Goal: Transaction & Acquisition: Purchase product/service

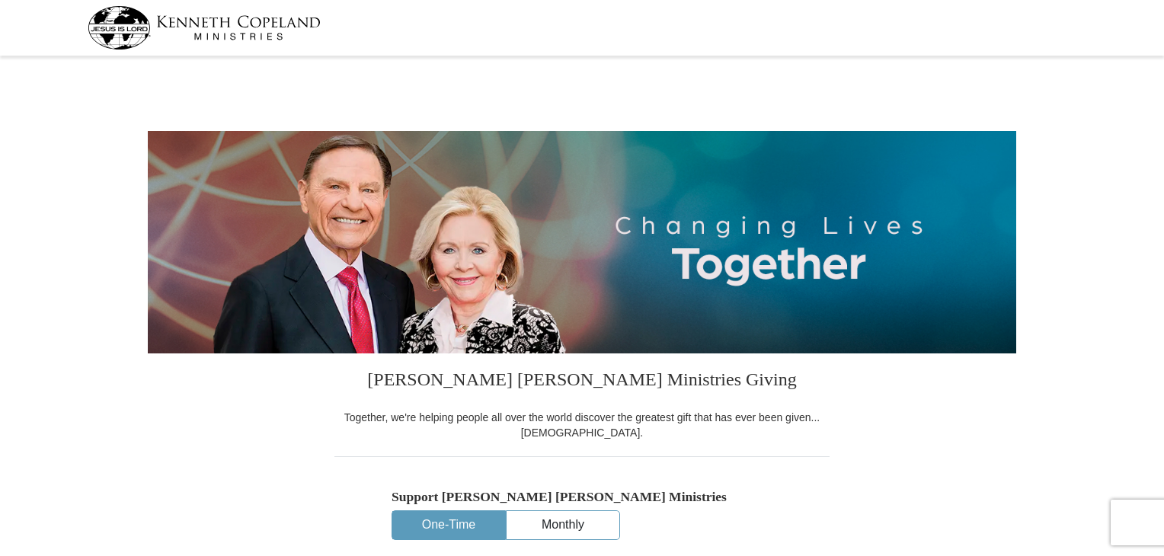
select select "NE"
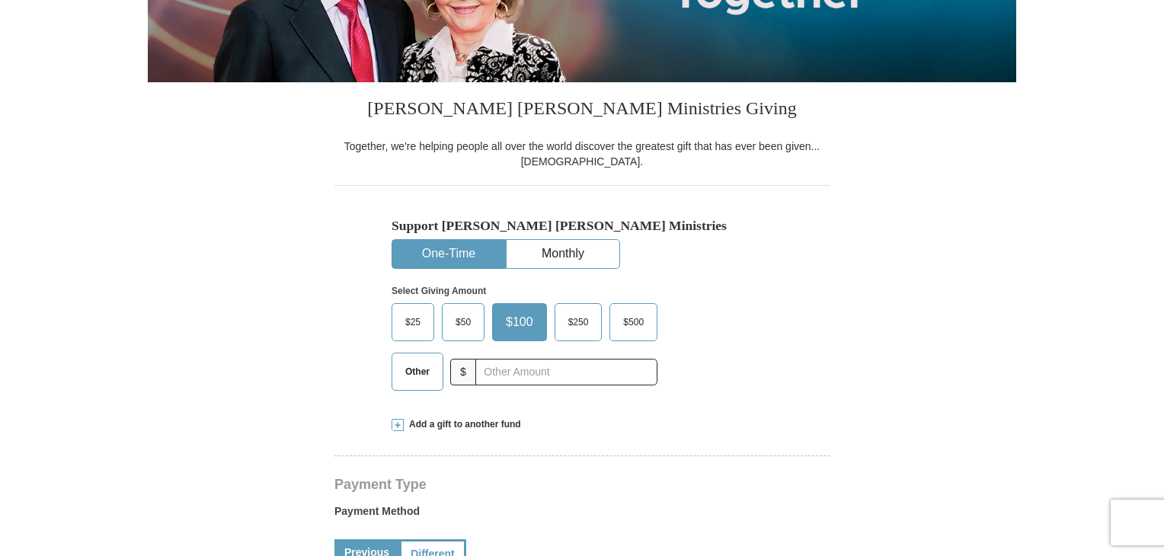
scroll to position [305, 0]
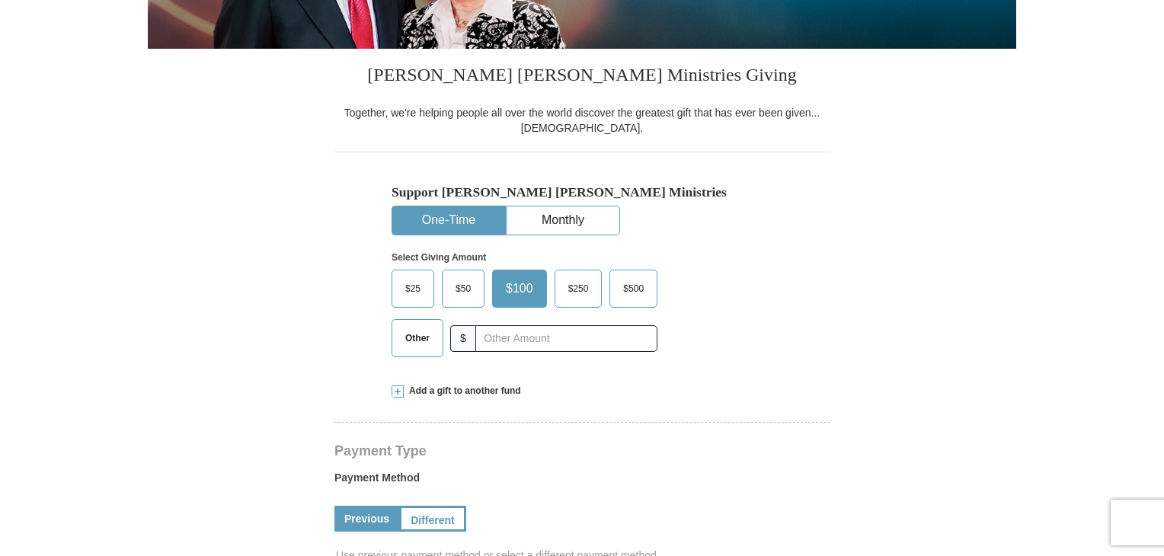
click at [401, 286] on span "$25" at bounding box center [413, 288] width 30 height 23
click at [0, 0] on input "$25" at bounding box center [0, 0] width 0 height 0
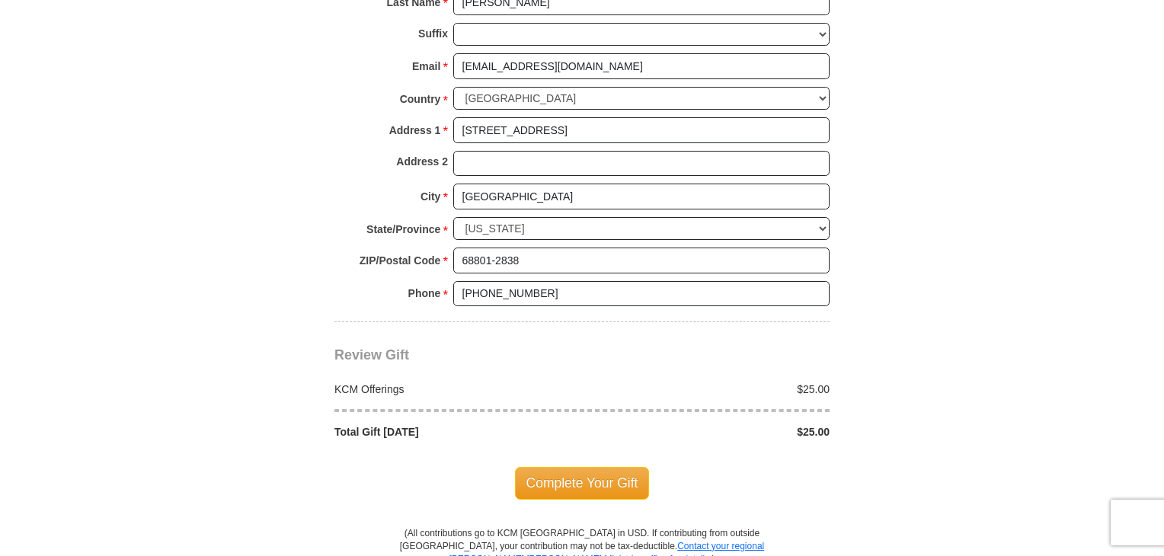
scroll to position [1219, 0]
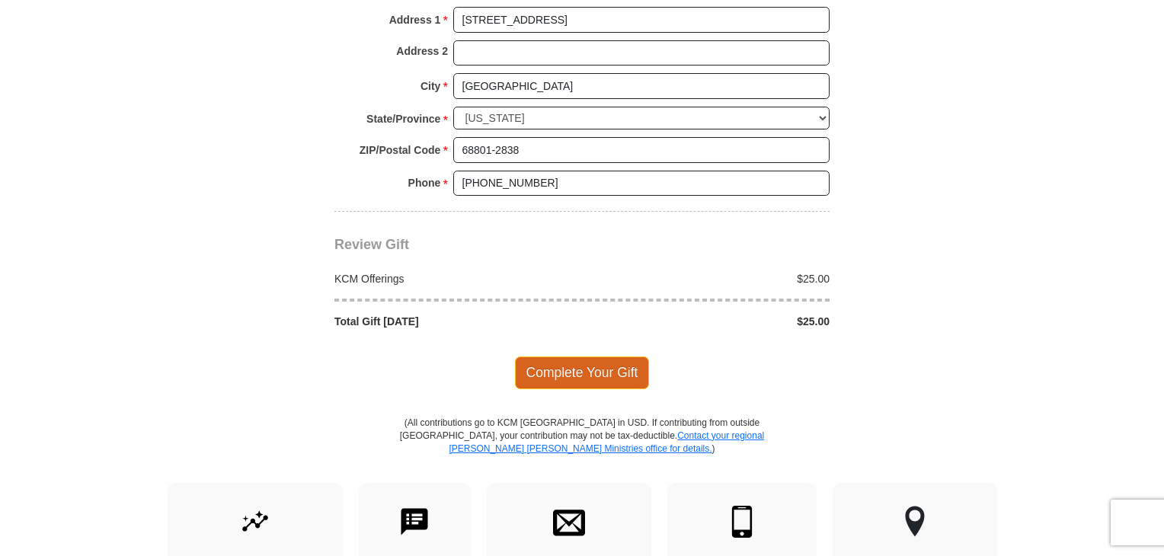
click at [618, 366] on span "Complete Your Gift" at bounding box center [582, 372] width 135 height 32
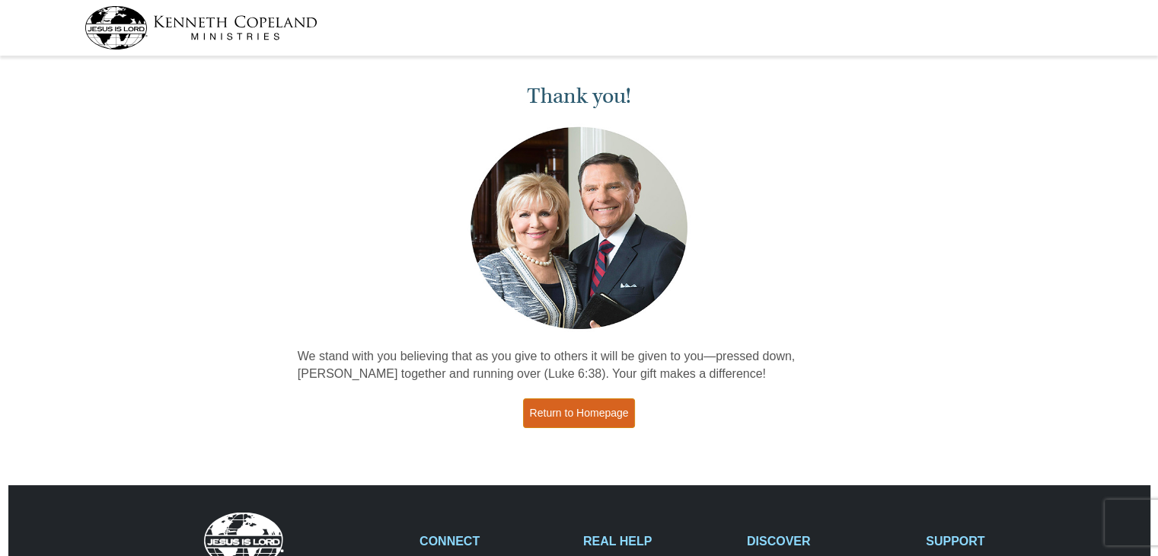
click at [593, 409] on link "Return to Homepage" at bounding box center [579, 413] width 113 height 30
